Goal: Transaction & Acquisition: Purchase product/service

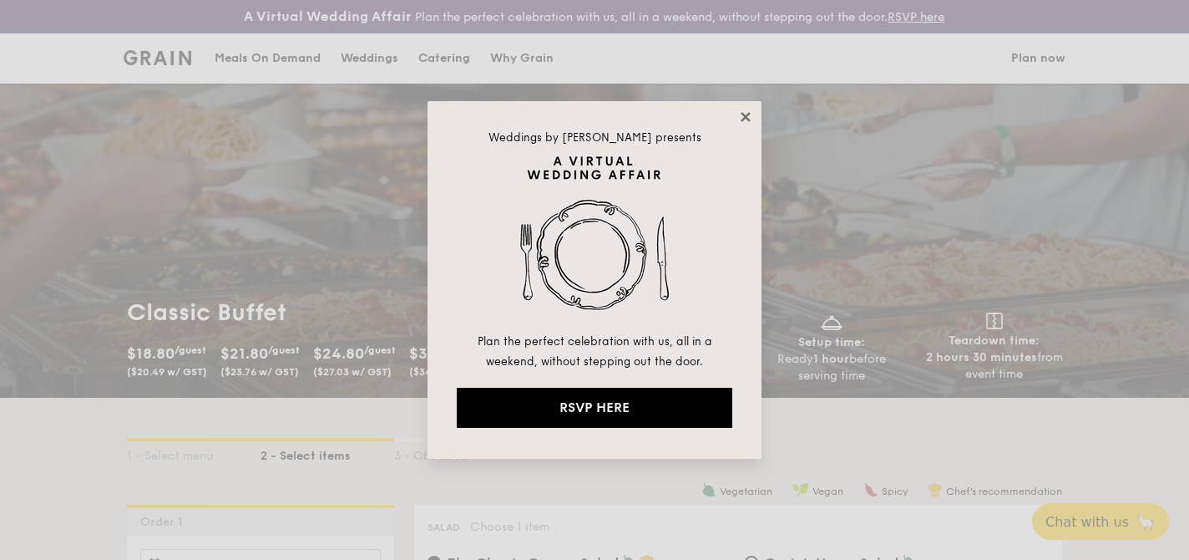
click at [743, 121] on icon at bounding box center [745, 116] width 15 height 15
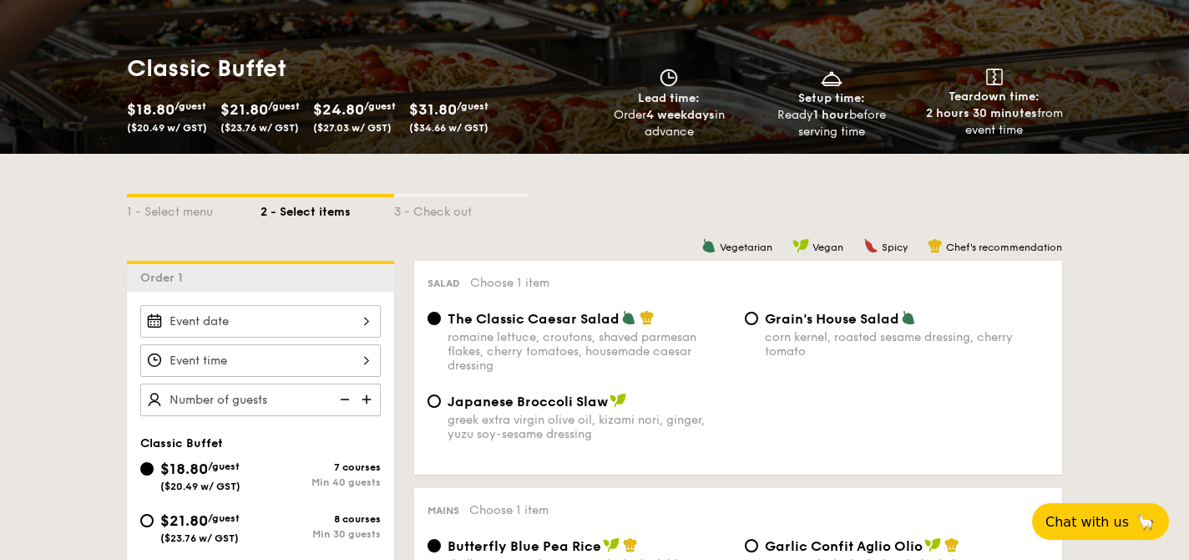
scroll to position [243, 0]
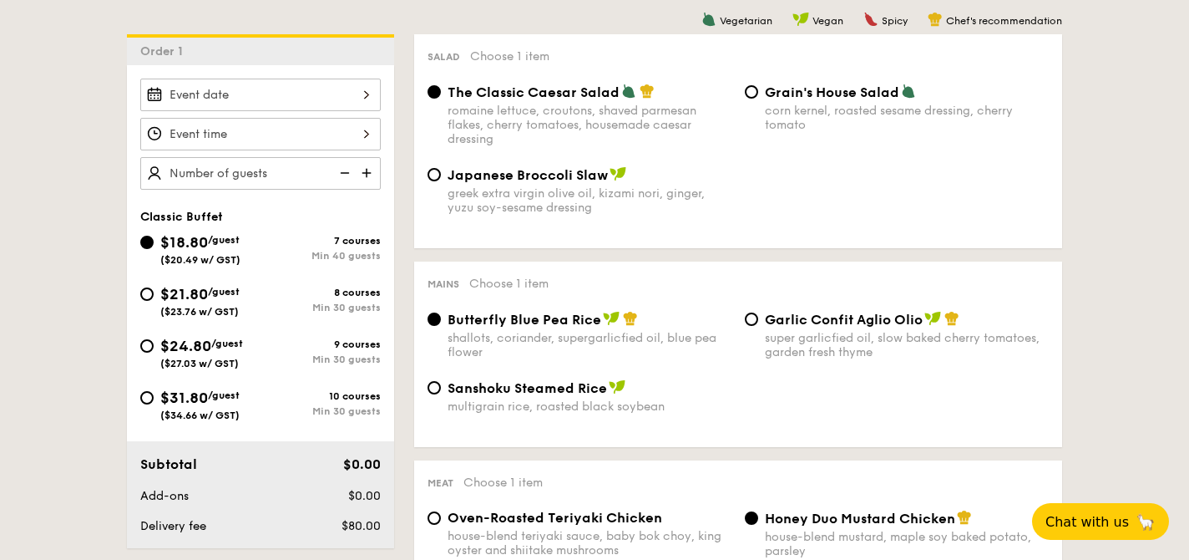
scroll to position [469, 0]
click at [146, 403] on input "$31.80 /guest ($34.66 w/ GST) 10 courses Min 30 guests" at bounding box center [146, 399] width 13 height 13
radio input "true"
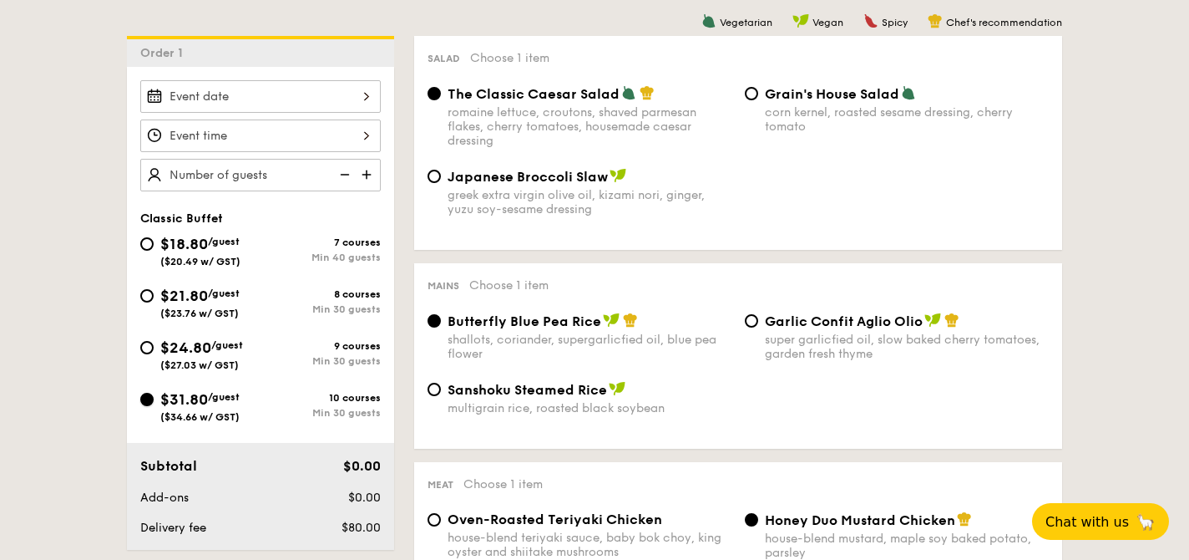
radio input "true"
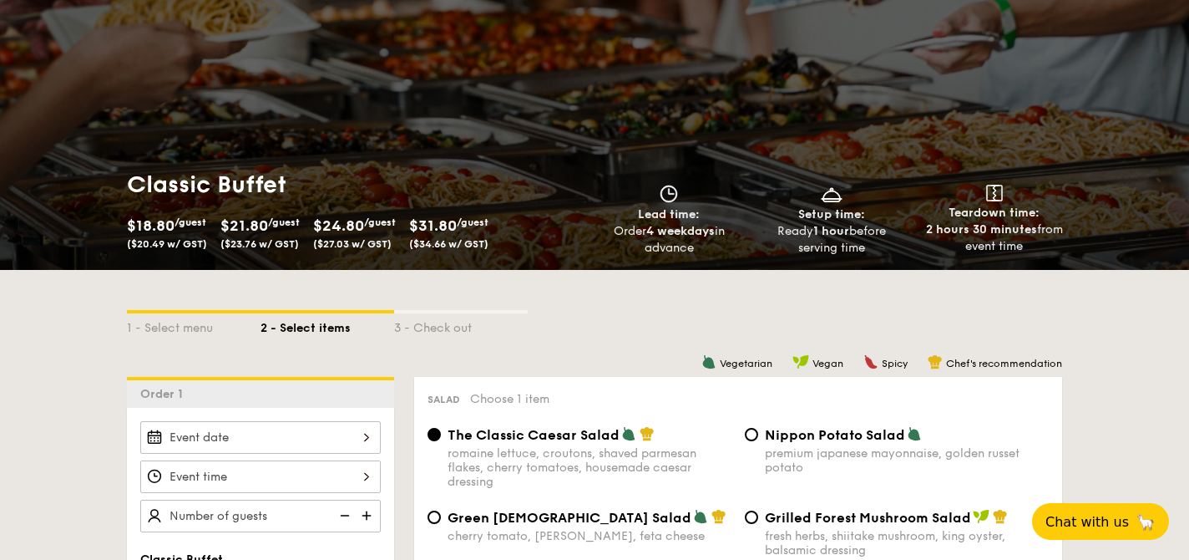
scroll to position [160, 0]
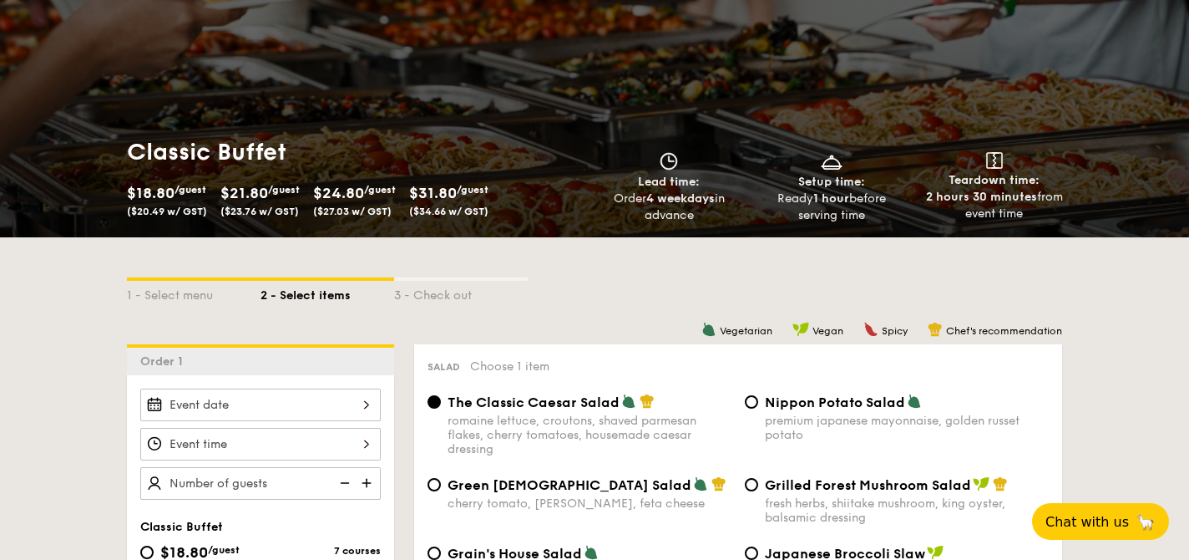
drag, startPoint x: 419, startPoint y: 184, endPoint x: 504, endPoint y: 213, distance: 89.3
click at [495, 213] on div "$31.80 /guest ($34.66 w/ GST)" at bounding box center [449, 198] width 93 height 37
copy div "$31.80 /guest ($34.66 w/ GST)"
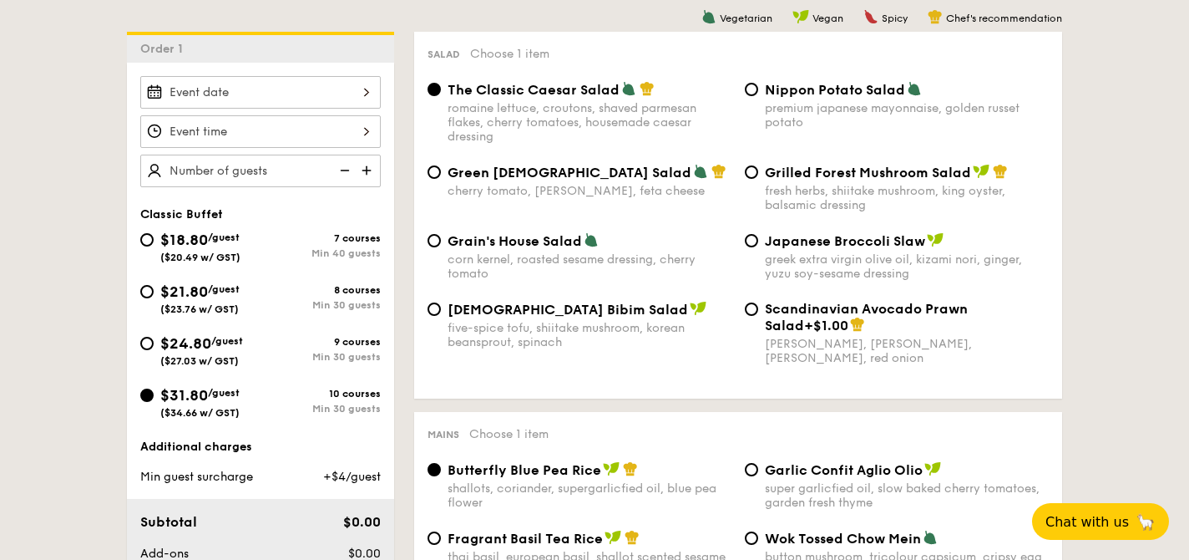
scroll to position [471, 0]
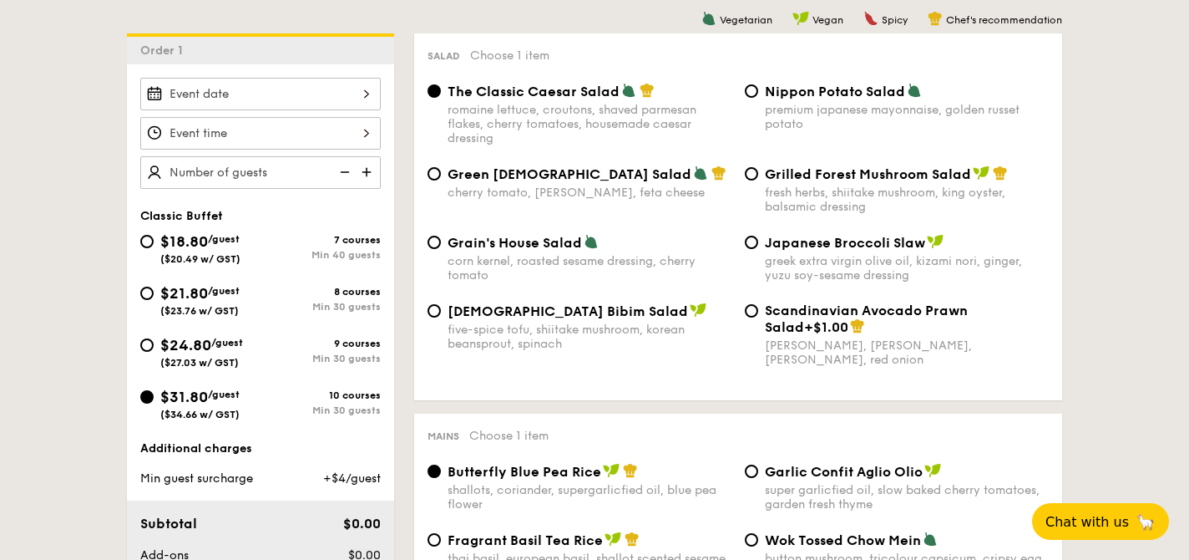
click at [257, 95] on div at bounding box center [260, 94] width 241 height 33
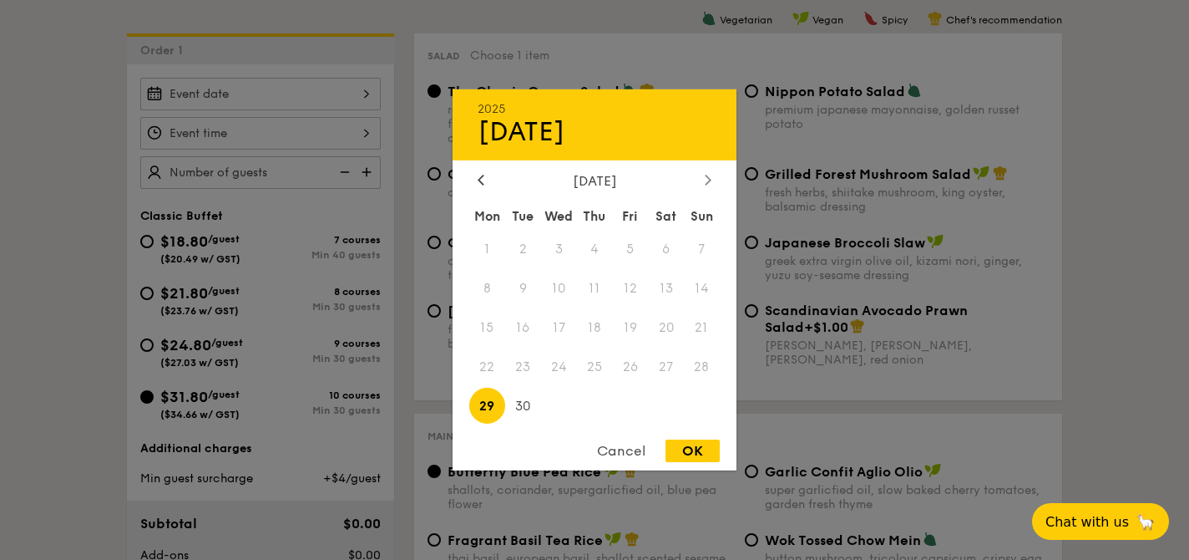
click at [712, 178] on div at bounding box center [708, 181] width 15 height 16
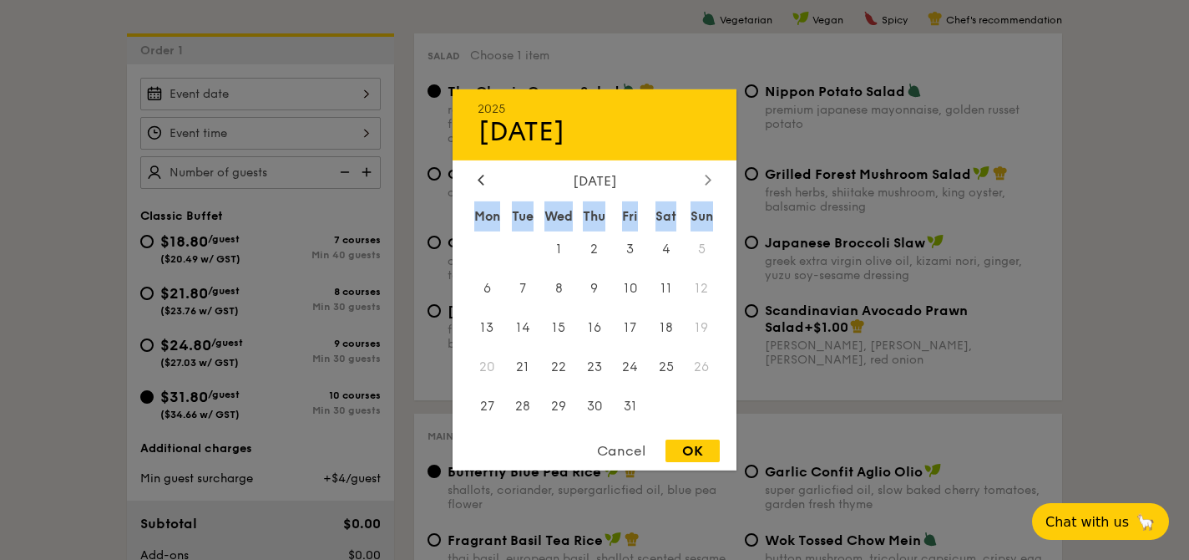
click at [712, 178] on div at bounding box center [708, 181] width 15 height 16
click at [474, 179] on div at bounding box center [481, 181] width 15 height 16
click at [479, 170] on div "2025 Sep [DATE] Tue Wed Thu Fri Sat Sun 1 2 3 4 5 6 7 8 9 10 11 12 13 14 15 16 …" at bounding box center [595, 279] width 284 height 381
click at [482, 175] on icon at bounding box center [481, 180] width 5 height 10
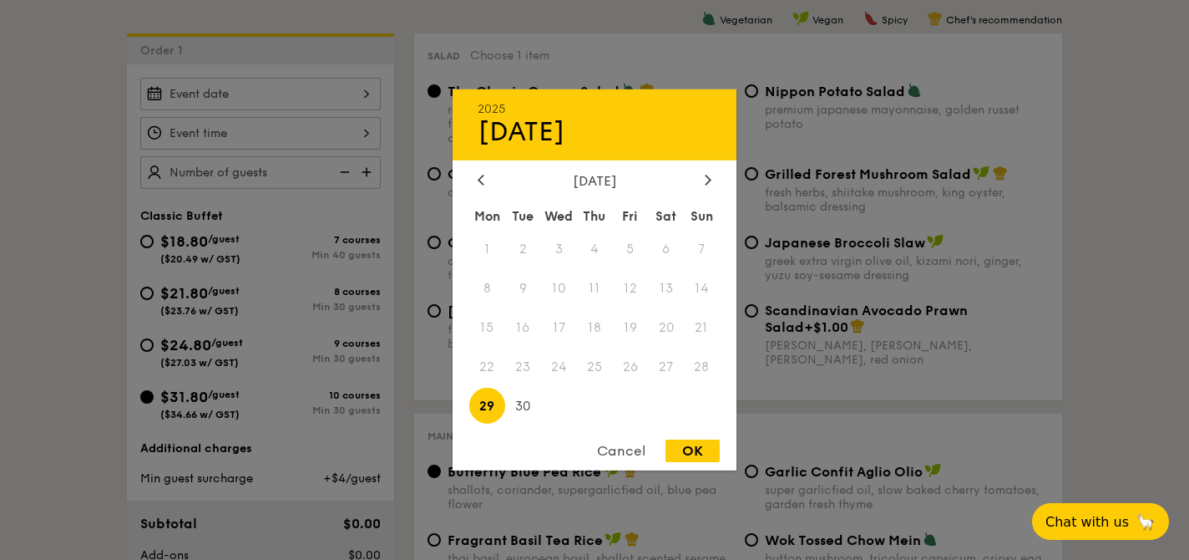
click at [525, 327] on span "16" at bounding box center [523, 328] width 36 height 36
click at [707, 181] on icon at bounding box center [708, 180] width 5 height 10
click at [602, 334] on span "16" at bounding box center [595, 328] width 36 height 36
click at [685, 452] on div "OK" at bounding box center [693, 450] width 54 height 23
type input "[DATE]"
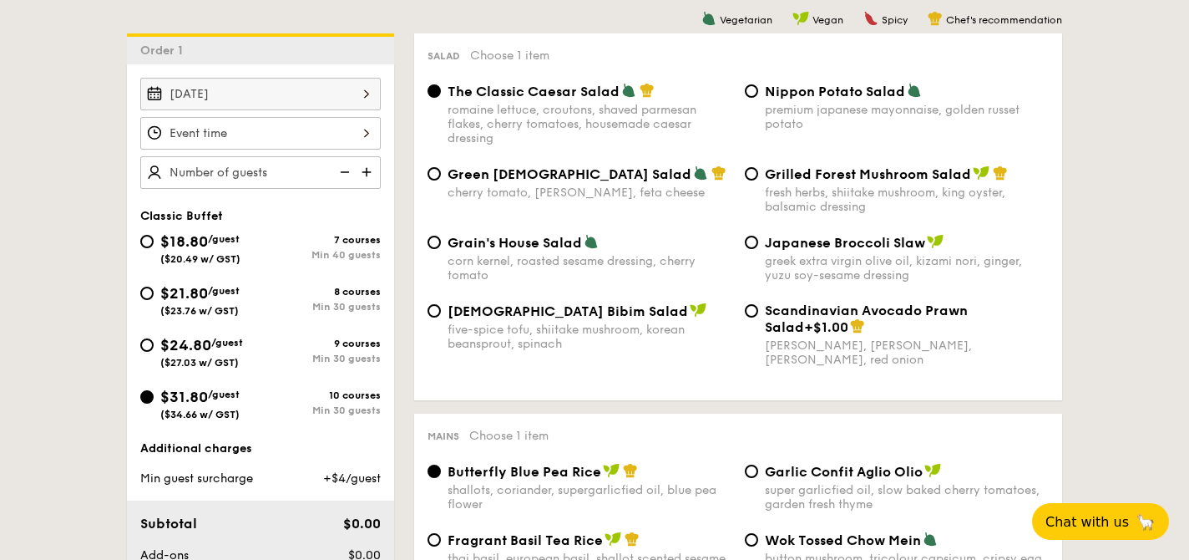
click at [292, 131] on div at bounding box center [260, 133] width 241 height 33
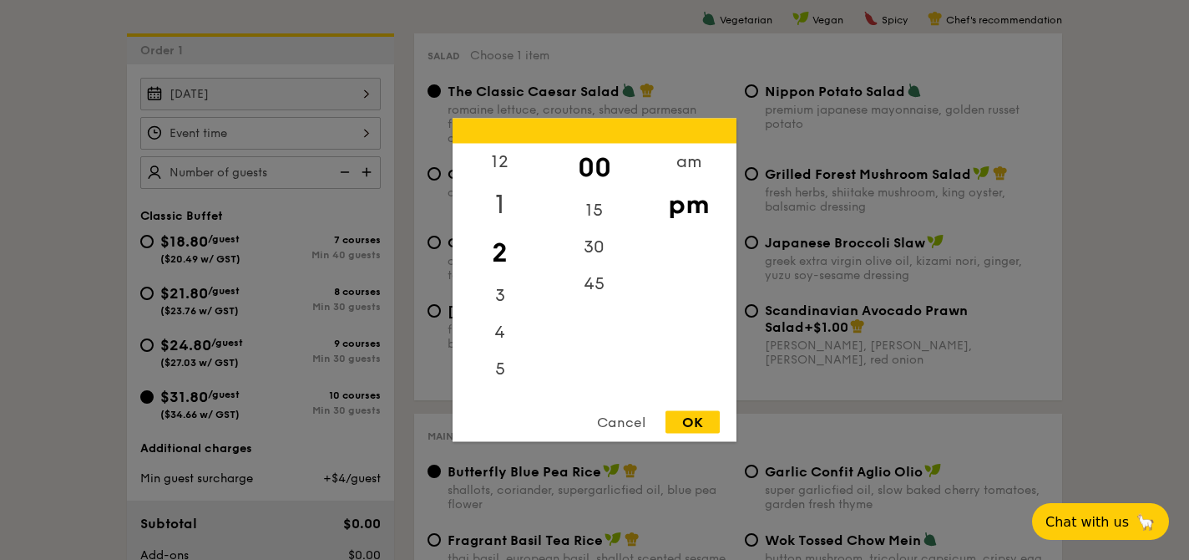
click at [508, 203] on div "1" at bounding box center [500, 204] width 94 height 48
click at [688, 418] on div "OK" at bounding box center [693, 422] width 54 height 23
type input "1:00PM"
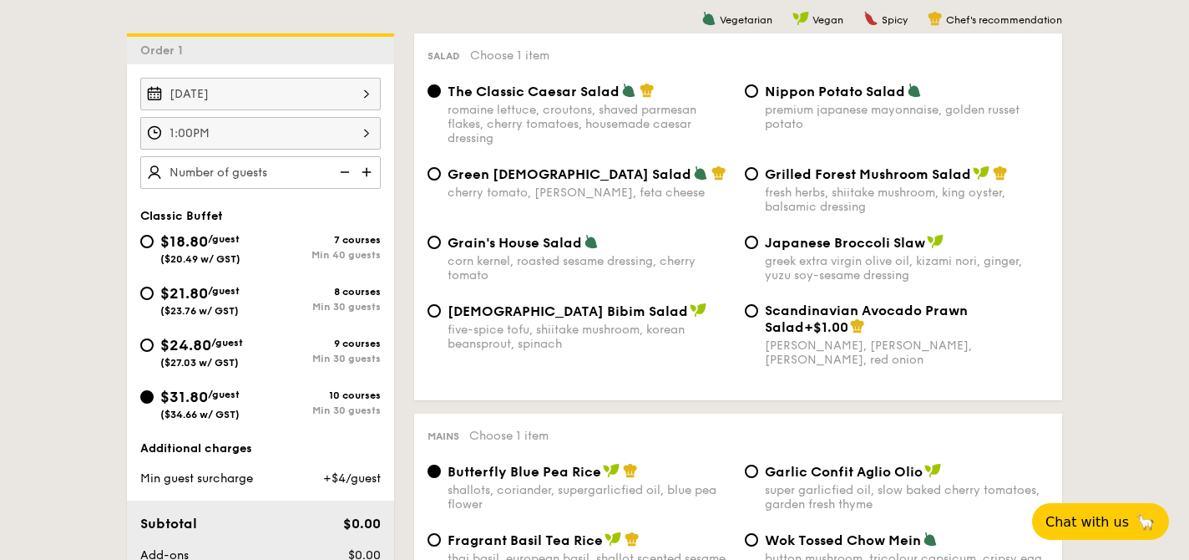
click at [364, 172] on img at bounding box center [368, 172] width 25 height 32
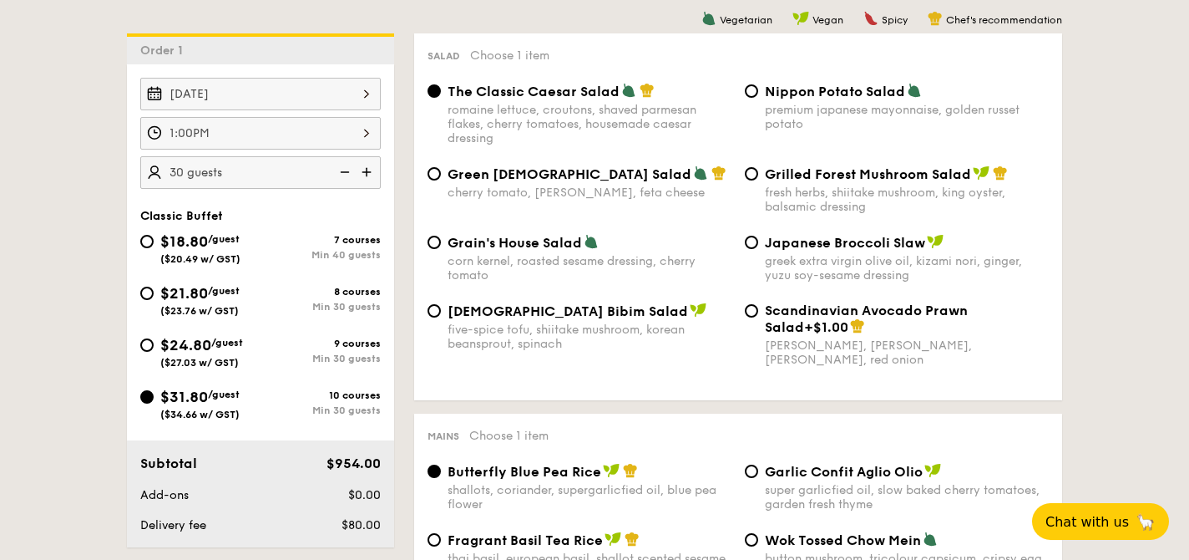
click at [364, 172] on img at bounding box center [368, 172] width 25 height 32
type input "40 guests"
drag, startPoint x: 449, startPoint y: 92, endPoint x: 621, endPoint y: 95, distance: 172.1
click at [621, 95] on div "The Classic Caesar Salad" at bounding box center [590, 91] width 284 height 17
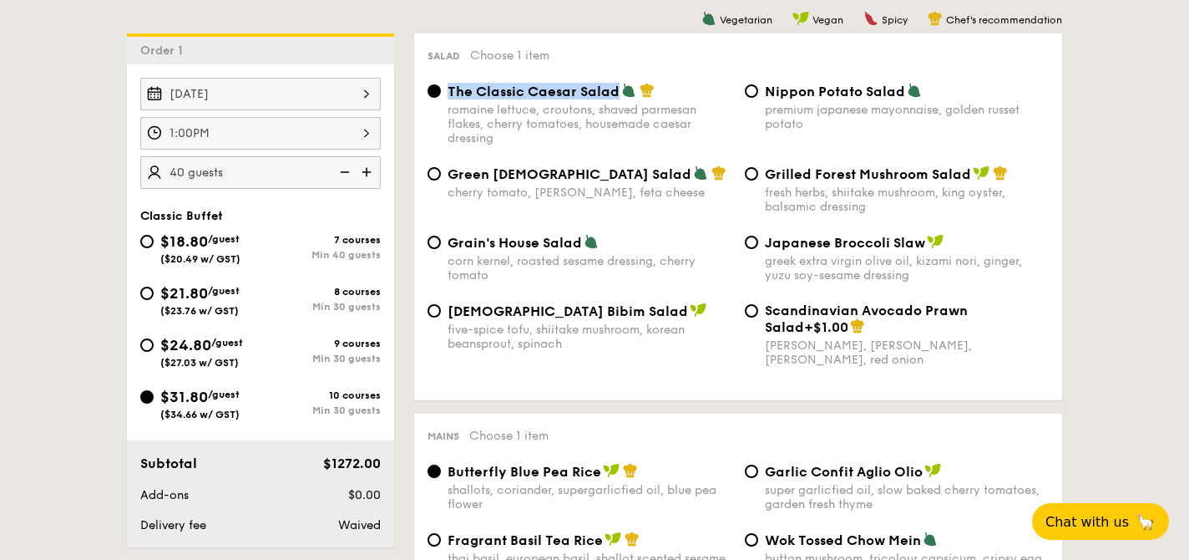
copy span "The Classic Caesar Salad"
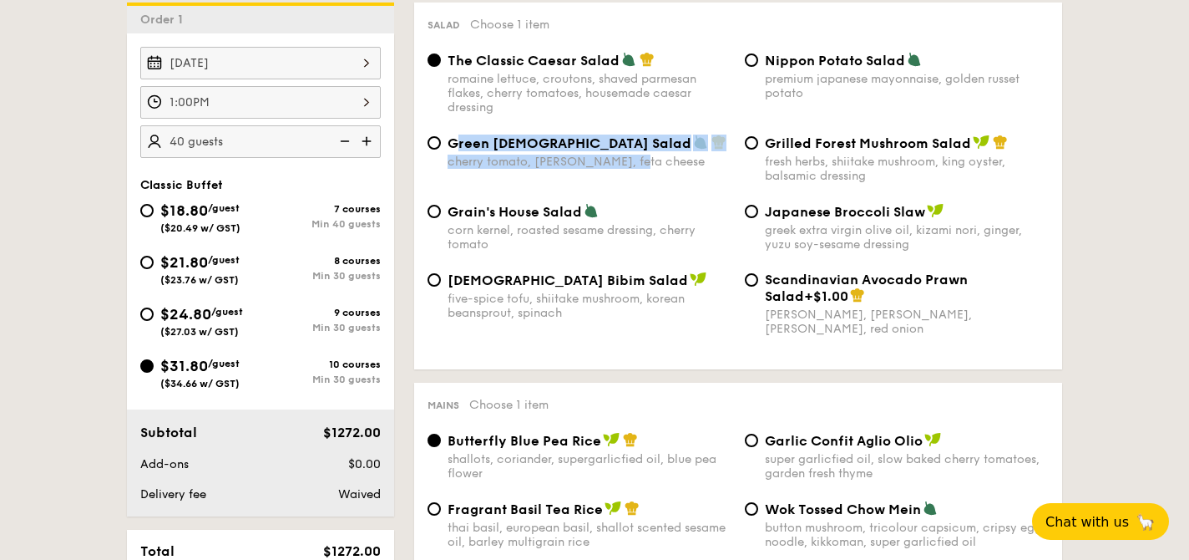
drag, startPoint x: 640, startPoint y: 168, endPoint x: 456, endPoint y: 148, distance: 184.9
click at [456, 148] on div "Green Goddess Salad cherry tomato, [PERSON_NAME], feta cheese" at bounding box center [590, 151] width 284 height 34
click at [640, 140] on div "Green [DEMOGRAPHIC_DATA] Salad" at bounding box center [590, 142] width 284 height 17
click at [441, 140] on input "Green Goddess Salad cherry tomato, [PERSON_NAME], feta cheese" at bounding box center [434, 142] width 13 height 13
radio input "true"
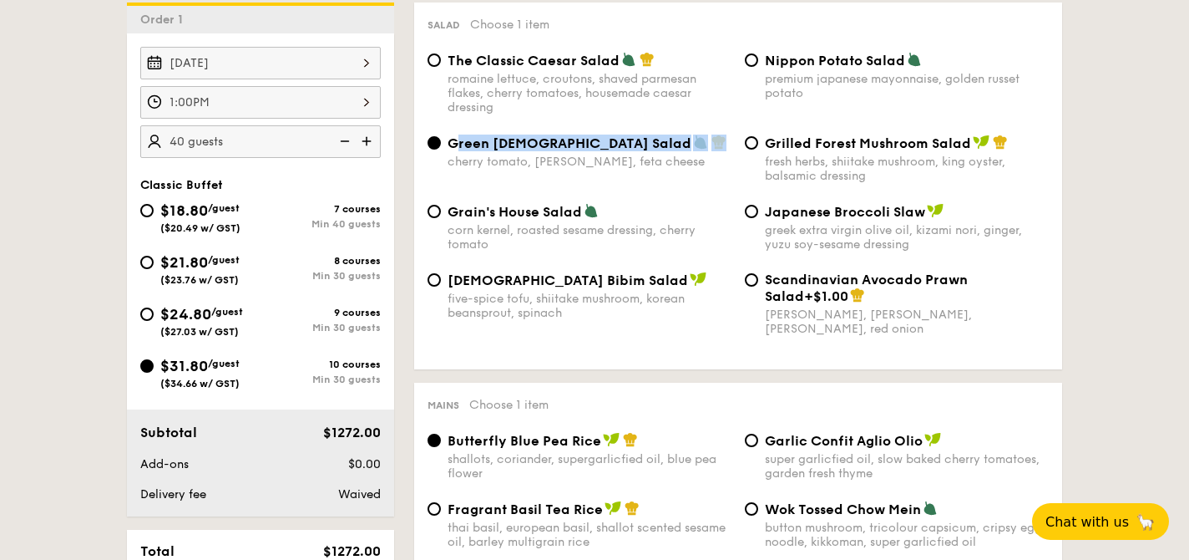
drag, startPoint x: 631, startPoint y: 145, endPoint x: 456, endPoint y: 144, distance: 175.4
click at [456, 144] on div "Green [DEMOGRAPHIC_DATA] Salad" at bounding box center [590, 142] width 284 height 17
click at [456, 144] on span "Green [DEMOGRAPHIC_DATA] Salad" at bounding box center [570, 143] width 244 height 16
click at [441, 144] on input "Green Goddess Salad cherry tomato, [PERSON_NAME], feta cheese" at bounding box center [434, 142] width 13 height 13
drag, startPoint x: 450, startPoint y: 144, endPoint x: 594, endPoint y: 146, distance: 143.7
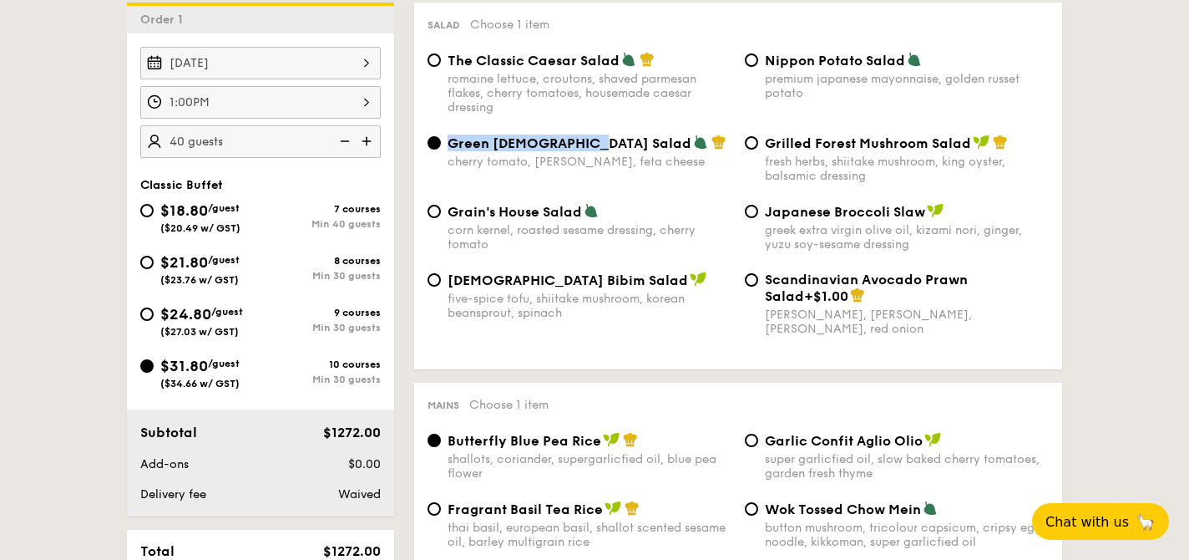
click at [594, 146] on div "Green [DEMOGRAPHIC_DATA] Salad" at bounding box center [590, 142] width 284 height 17
copy span "Green [DEMOGRAPHIC_DATA] Salad"
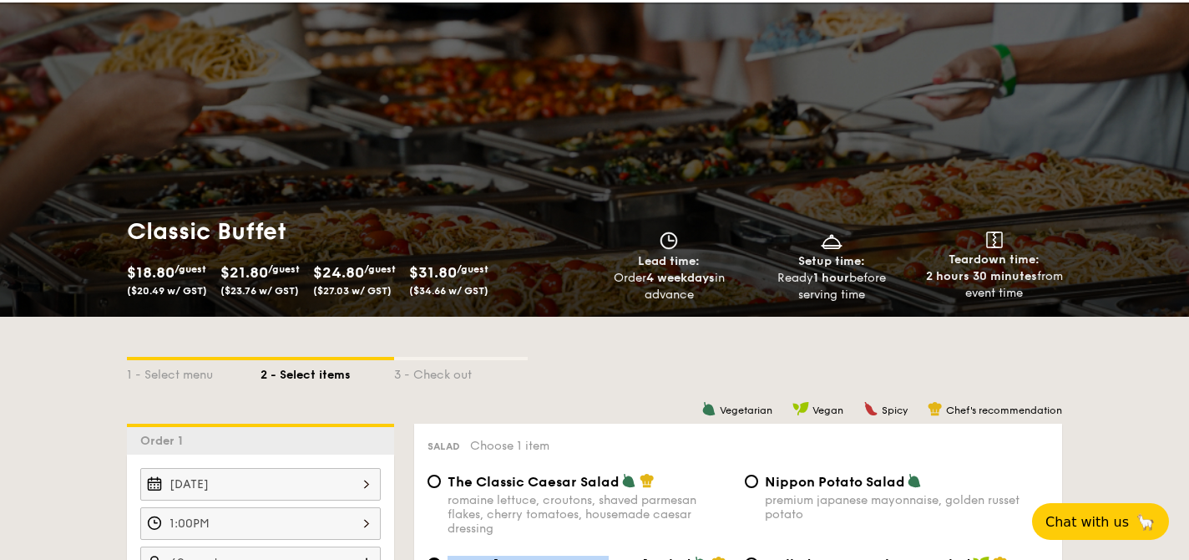
scroll to position [0, 0]
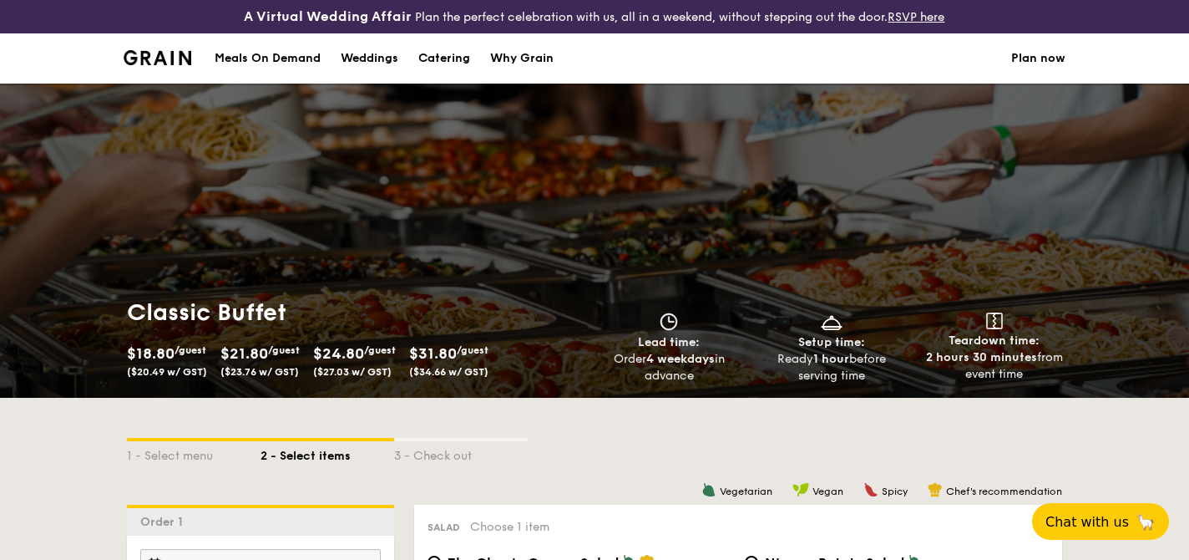
click at [436, 58] on div "Catering" at bounding box center [444, 58] width 52 height 50
select select
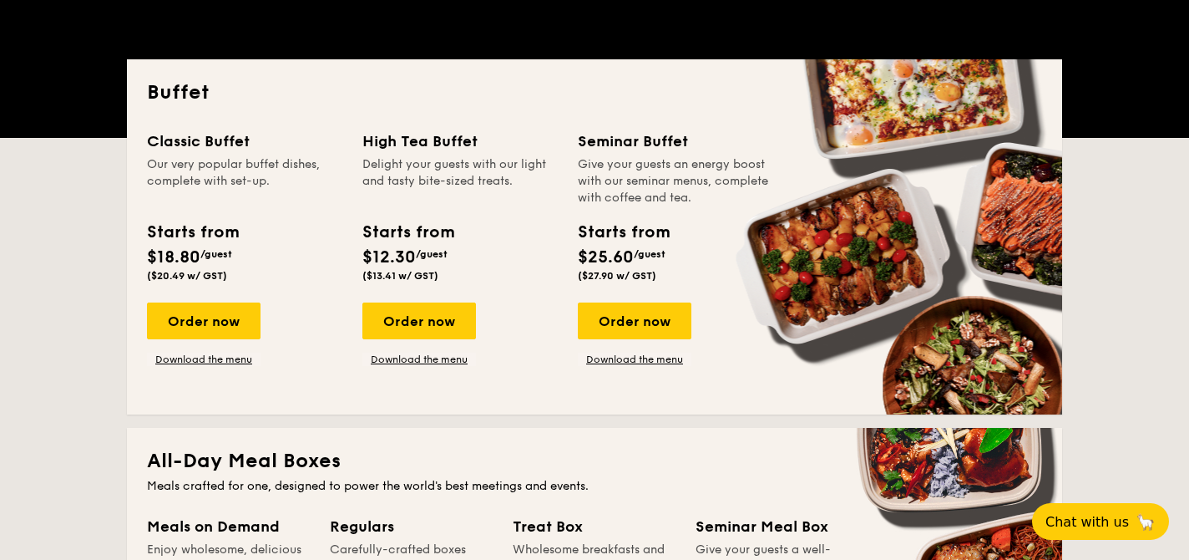
scroll to position [399, 0]
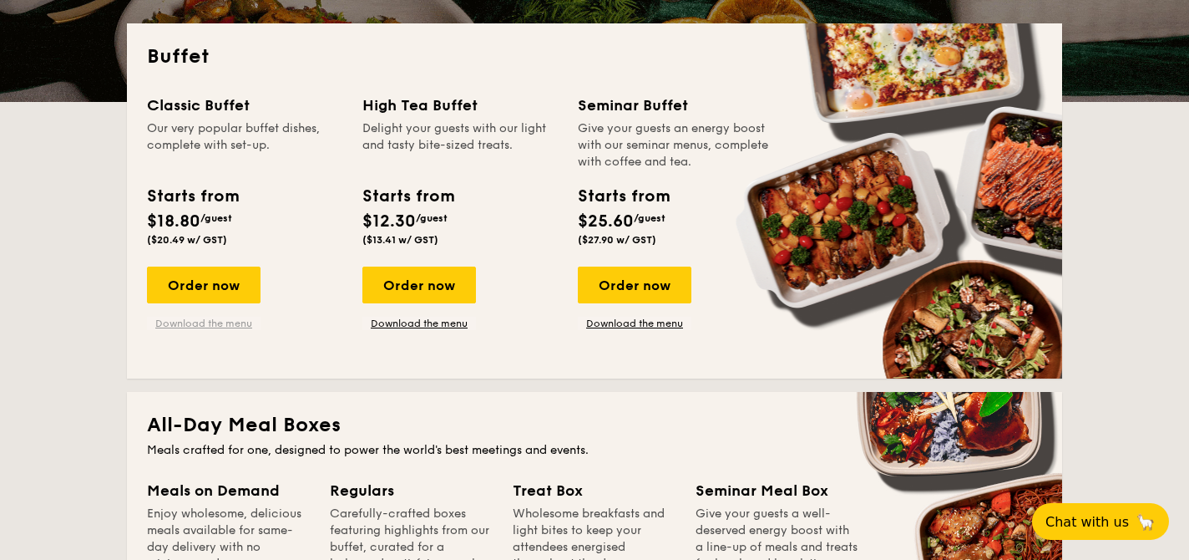
click at [170, 322] on link "Download the menu" at bounding box center [204, 323] width 114 height 13
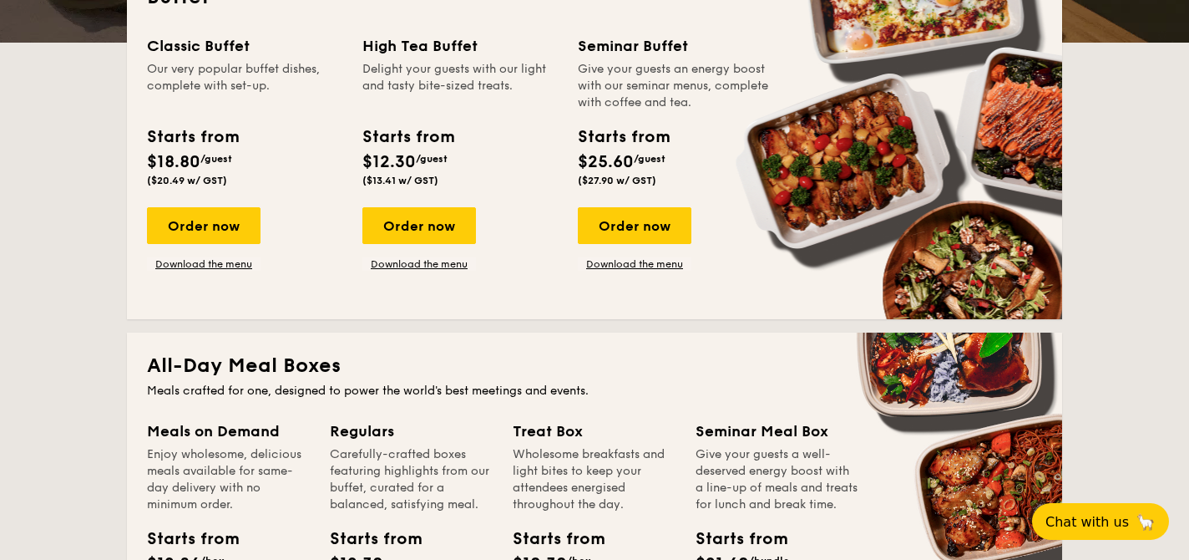
scroll to position [472, 0]
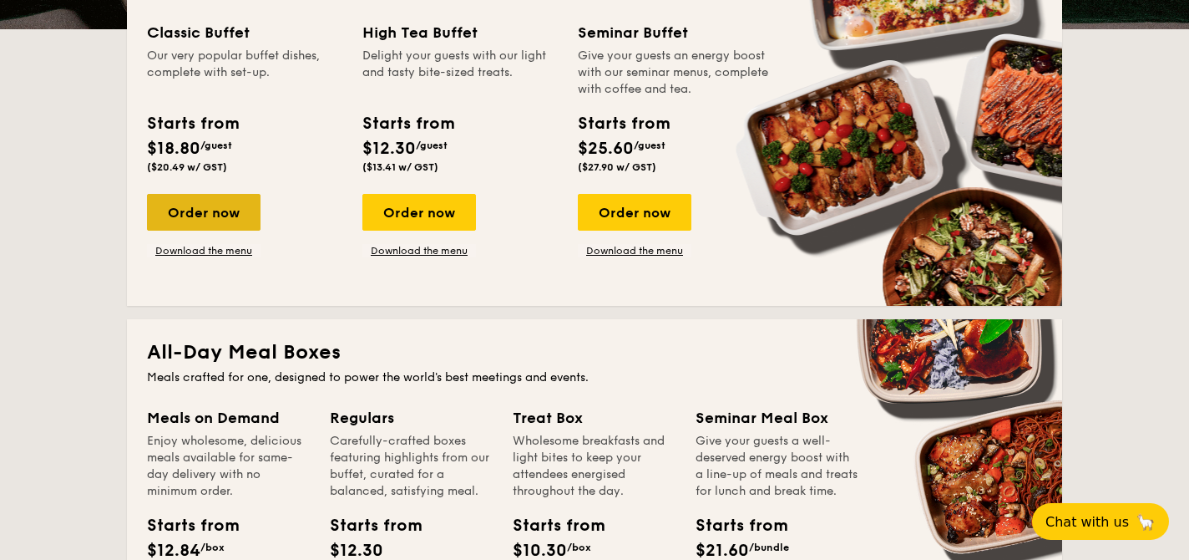
click at [227, 216] on div "Order now" at bounding box center [204, 212] width 114 height 37
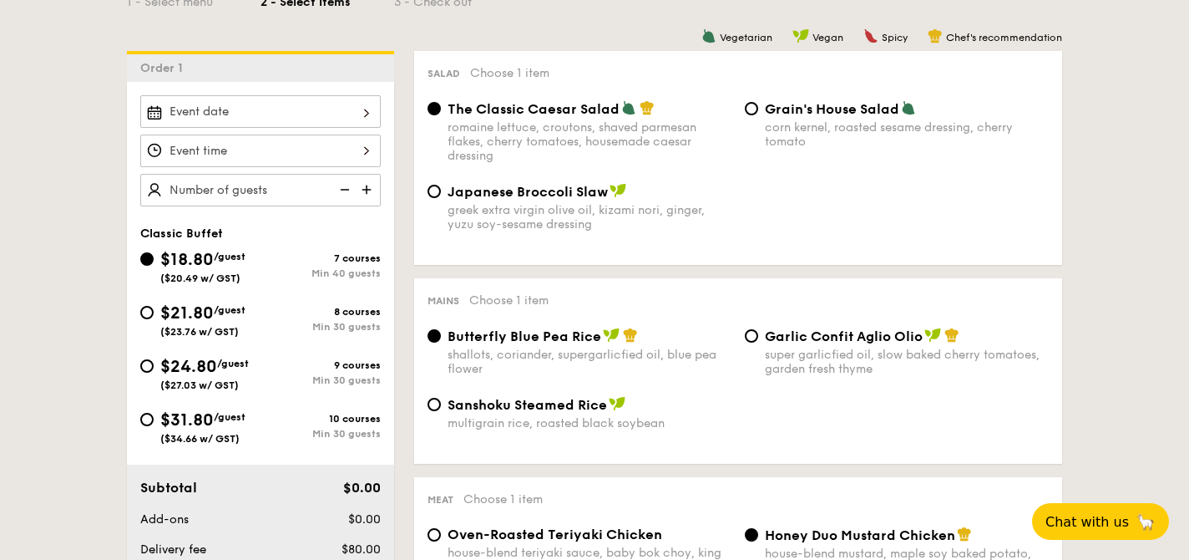
scroll to position [456, 0]
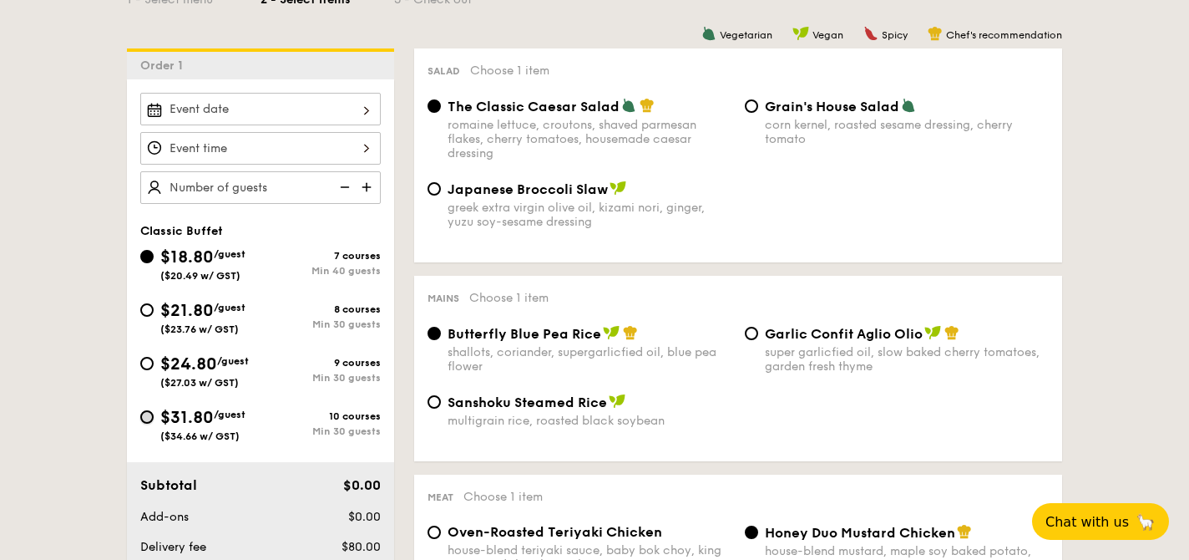
click at [150, 418] on input "$31.80 /guest ($34.66 w/ GST) 10 courses Min 30 guests" at bounding box center [146, 416] width 13 height 13
radio input "true"
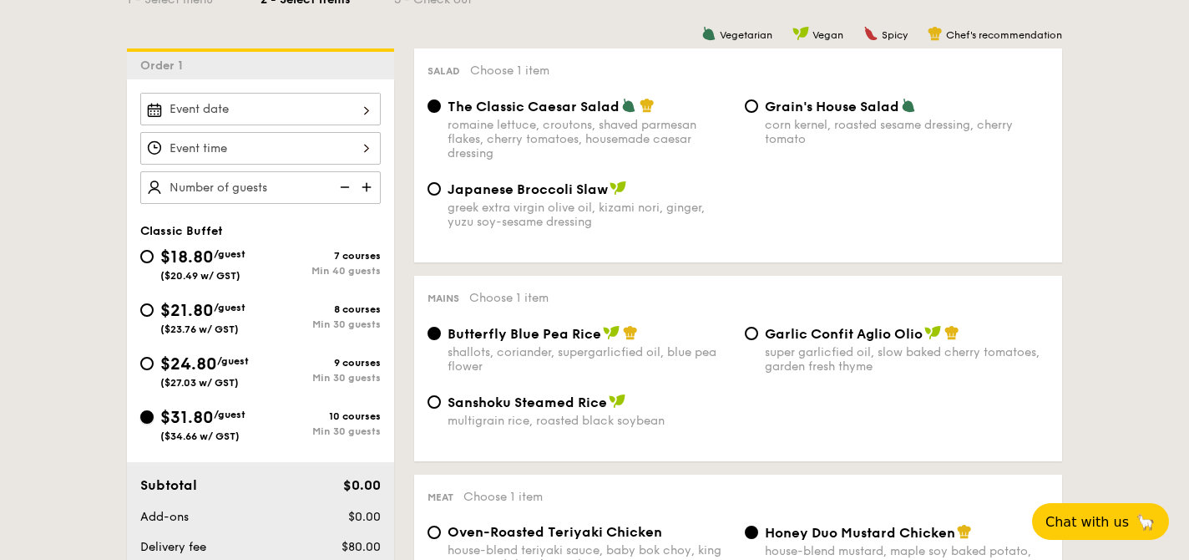
radio input "true"
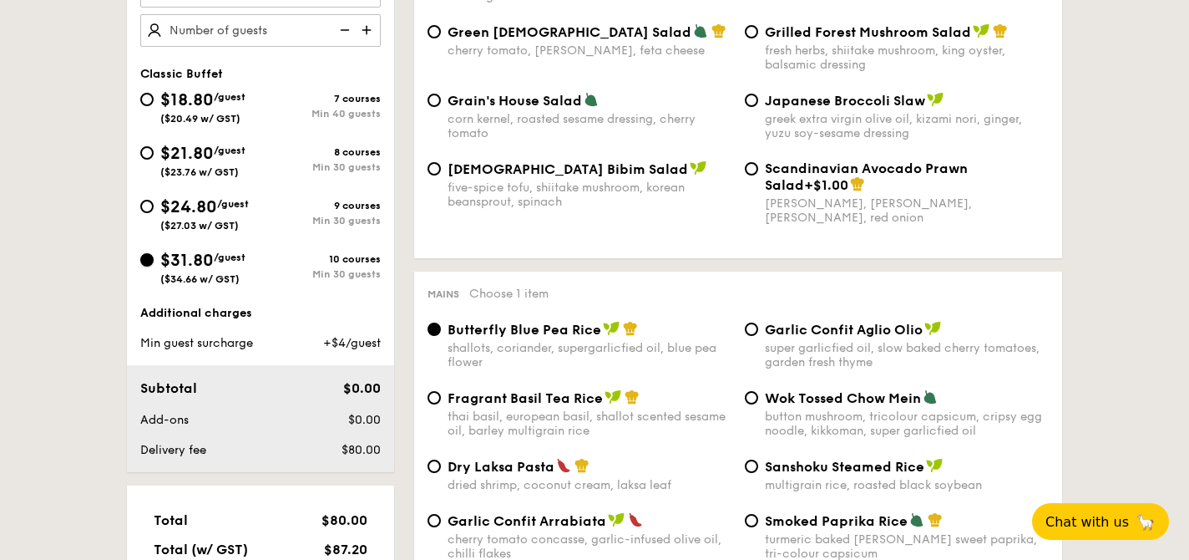
scroll to position [615, 0]
